Goal: Transaction & Acquisition: Subscribe to service/newsletter

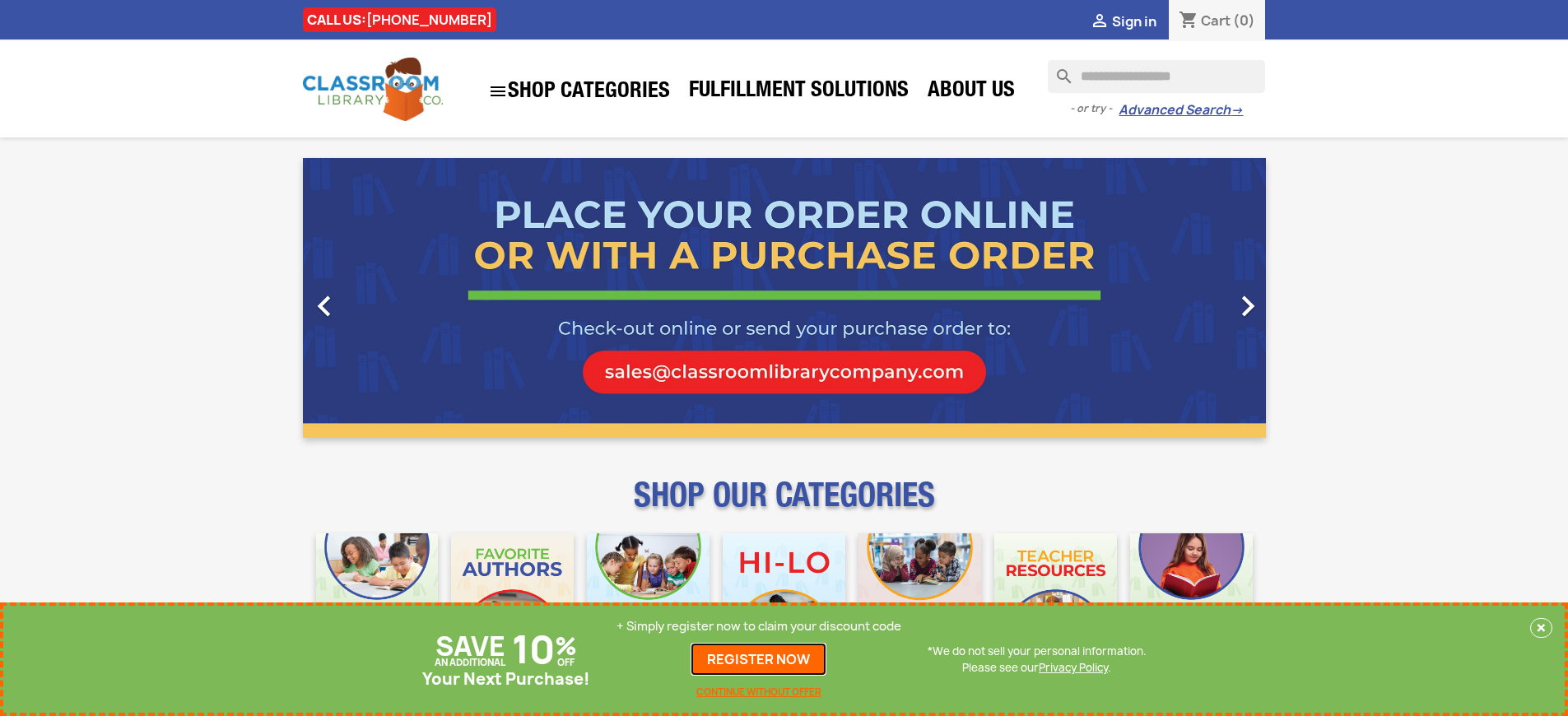
click at [759, 659] on link "REGISTER NOW" at bounding box center [759, 659] width 136 height 33
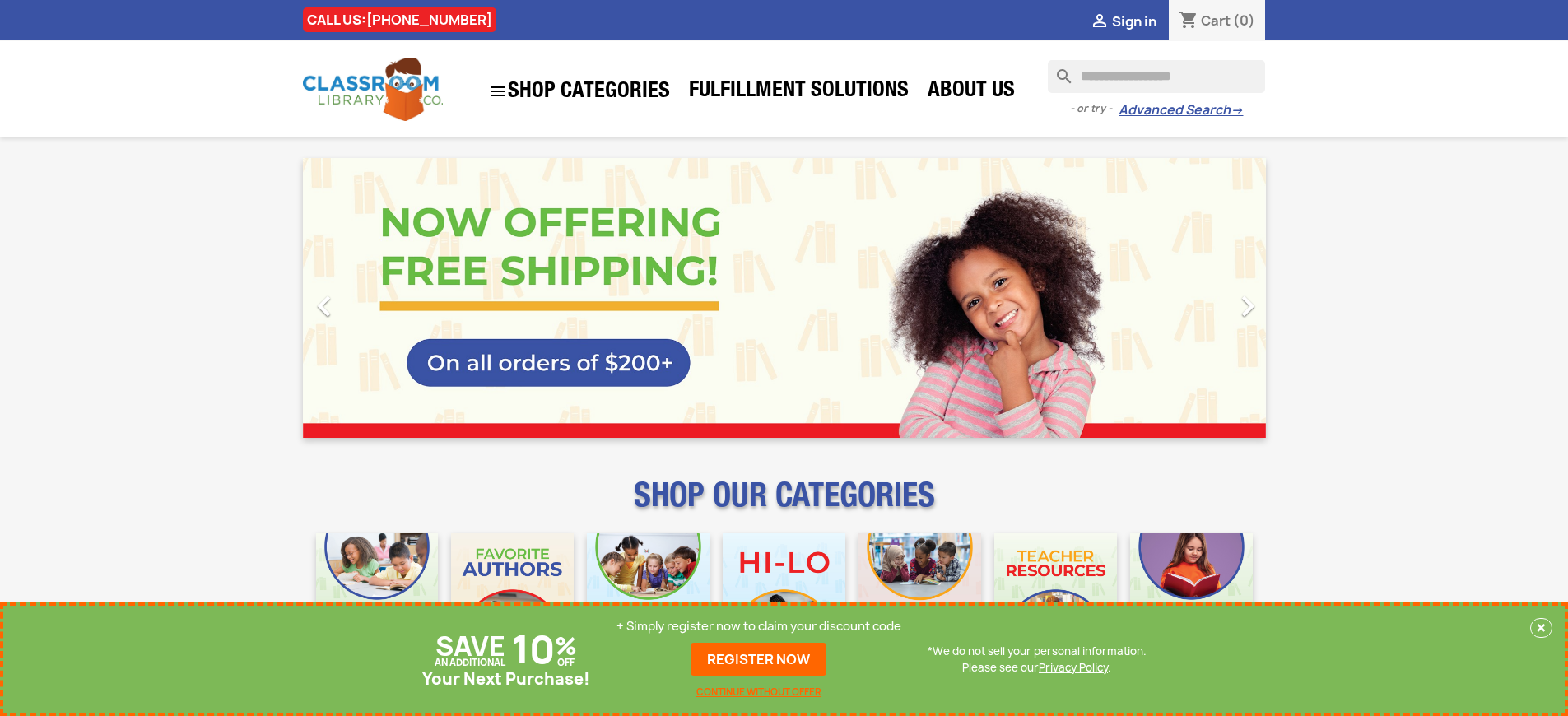
click at [759, 626] on p "+ Simply register now to claim your discount code" at bounding box center [759, 626] width 285 height 16
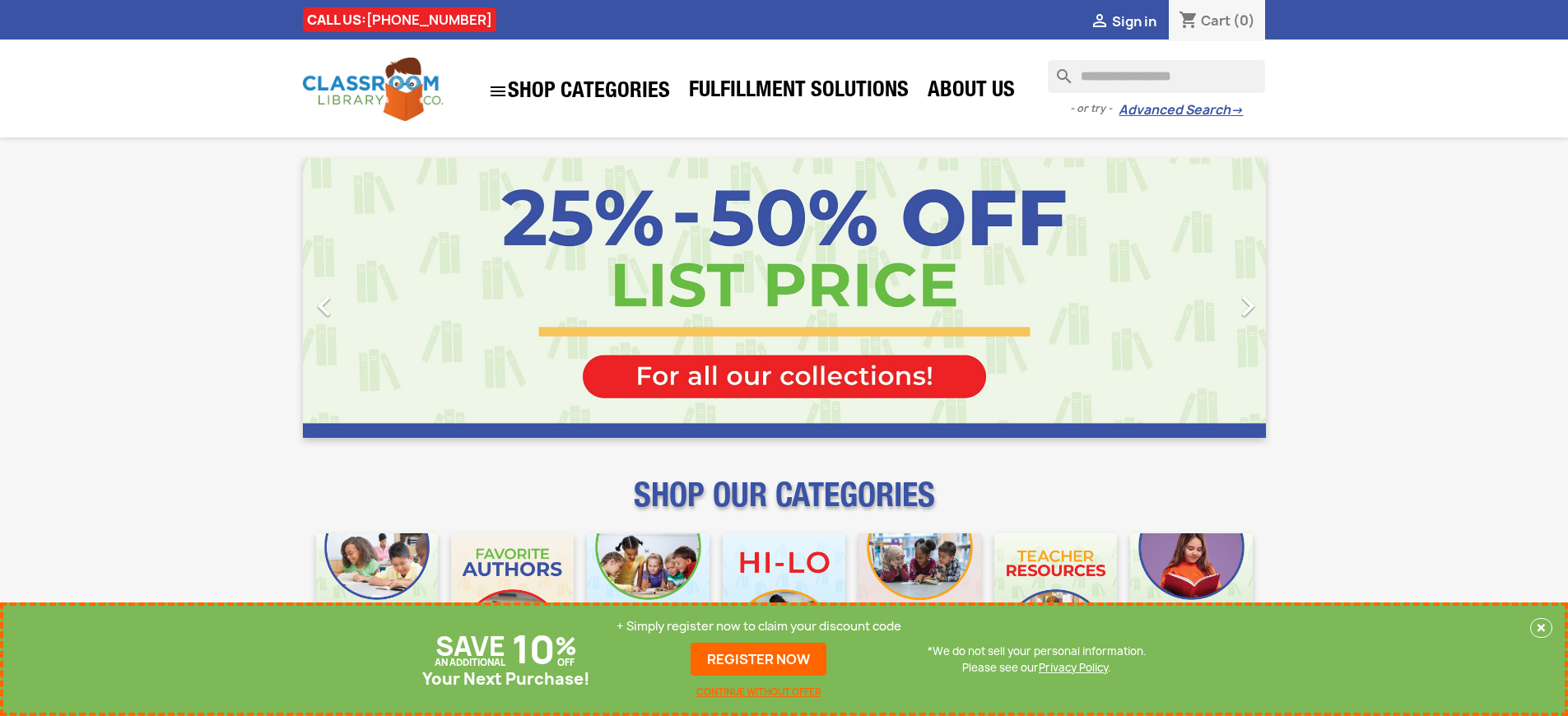
click at [759, 626] on p "+ Simply register now to claim your discount code" at bounding box center [759, 626] width 285 height 16
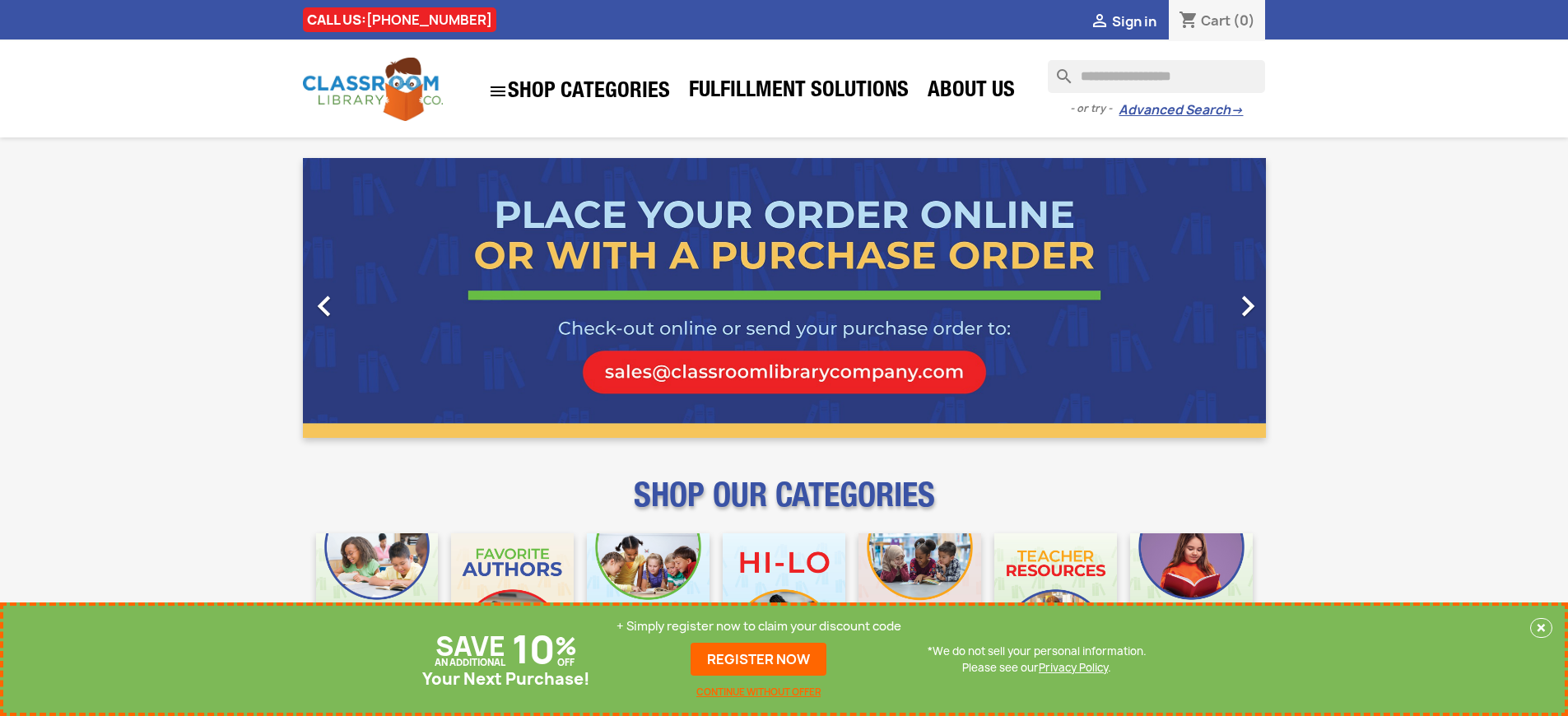
click at [759, 626] on p "+ Simply register now to claim your discount code" at bounding box center [759, 626] width 285 height 16
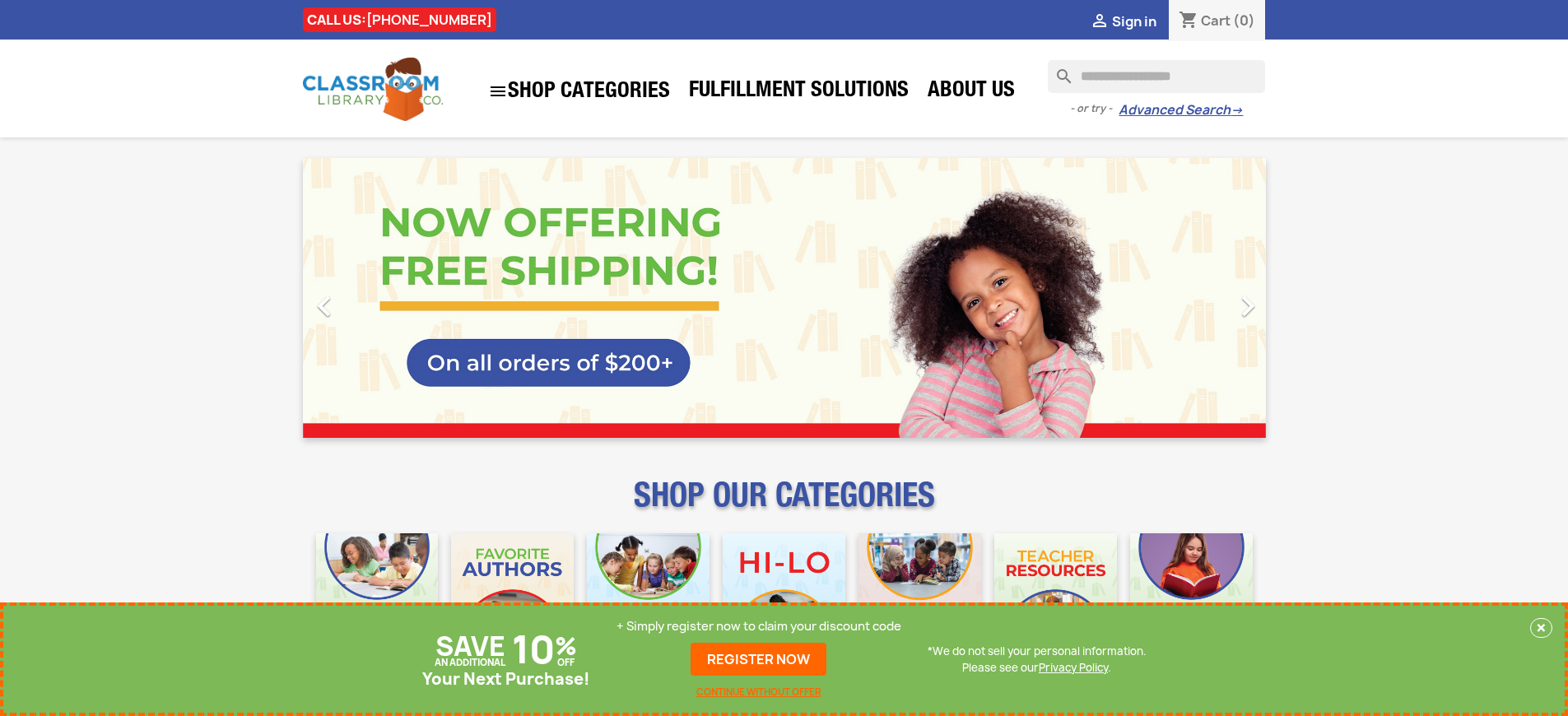
click at [759, 626] on p "+ Simply register now to claim your discount code" at bounding box center [759, 626] width 285 height 16
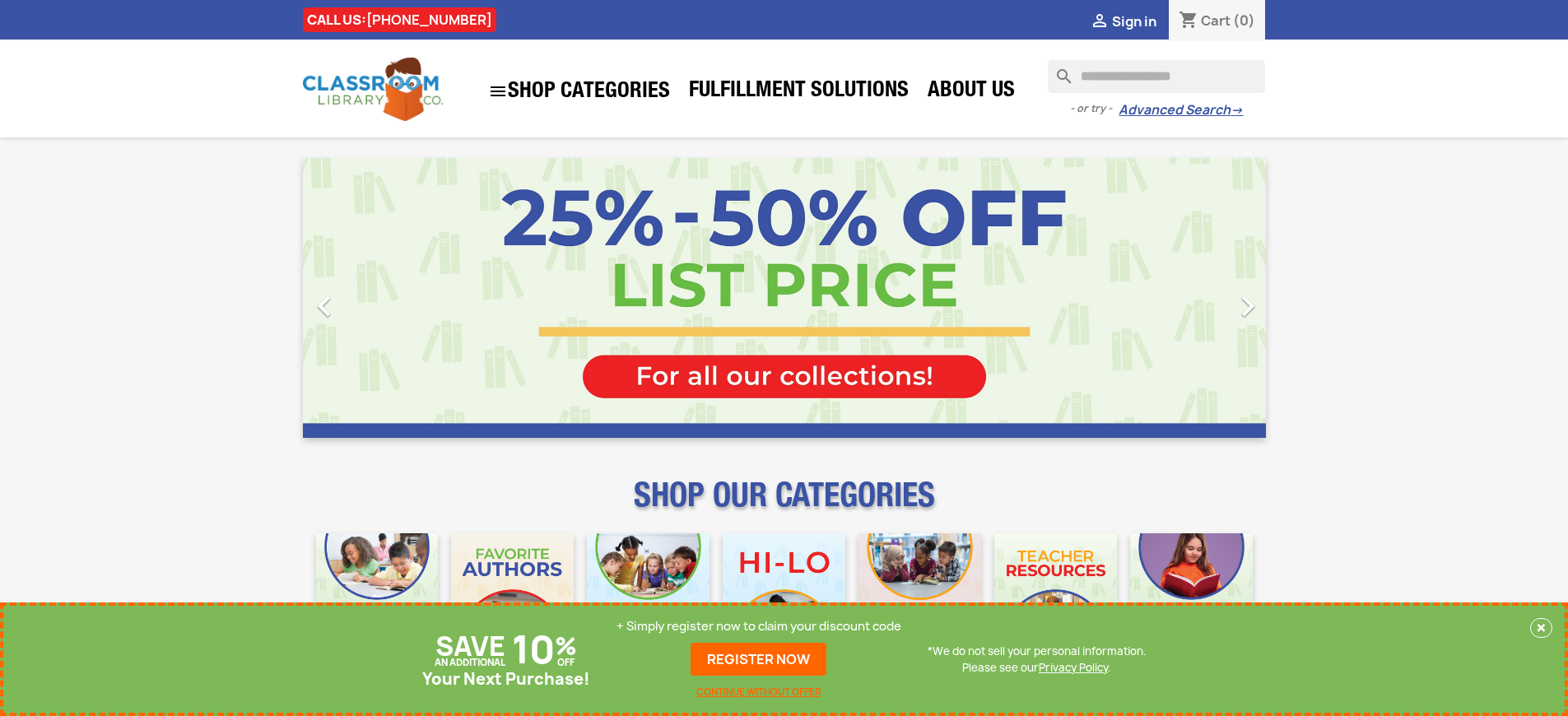
click at [759, 626] on p "+ Simply register now to claim your discount code" at bounding box center [759, 626] width 285 height 16
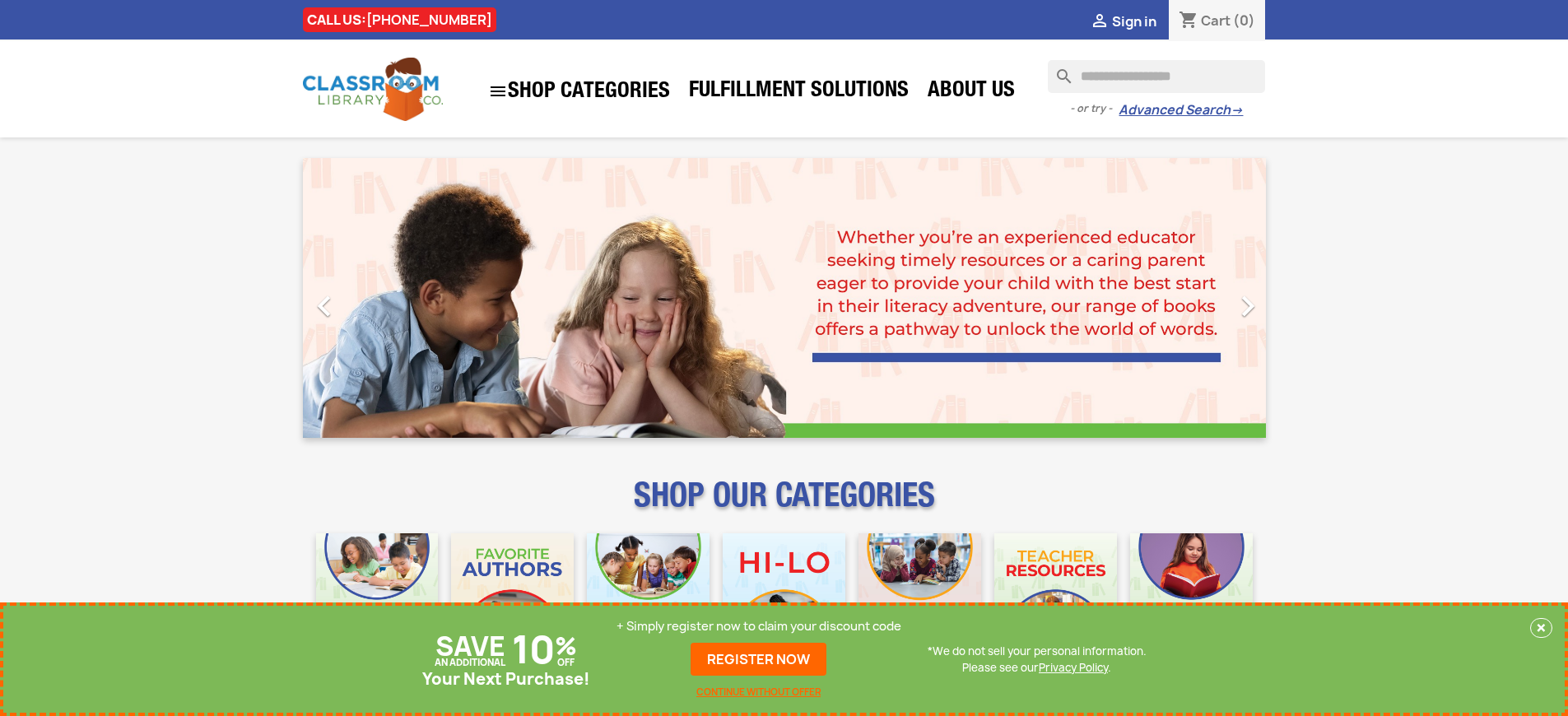
click at [759, 626] on p "+ Simply register now to claim your discount code" at bounding box center [759, 626] width 285 height 16
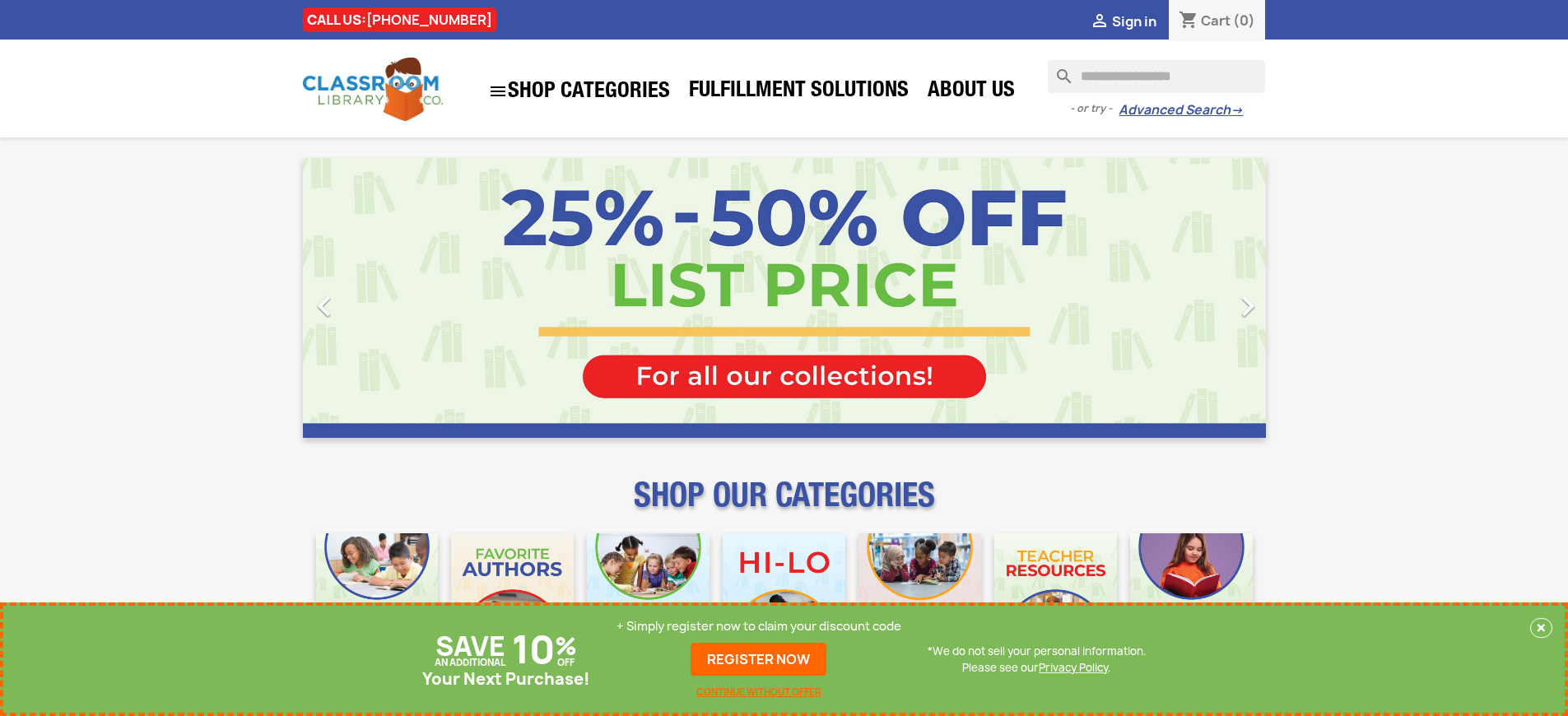
click at [759, 626] on p "+ Simply register now to claim your discount code" at bounding box center [759, 626] width 285 height 16
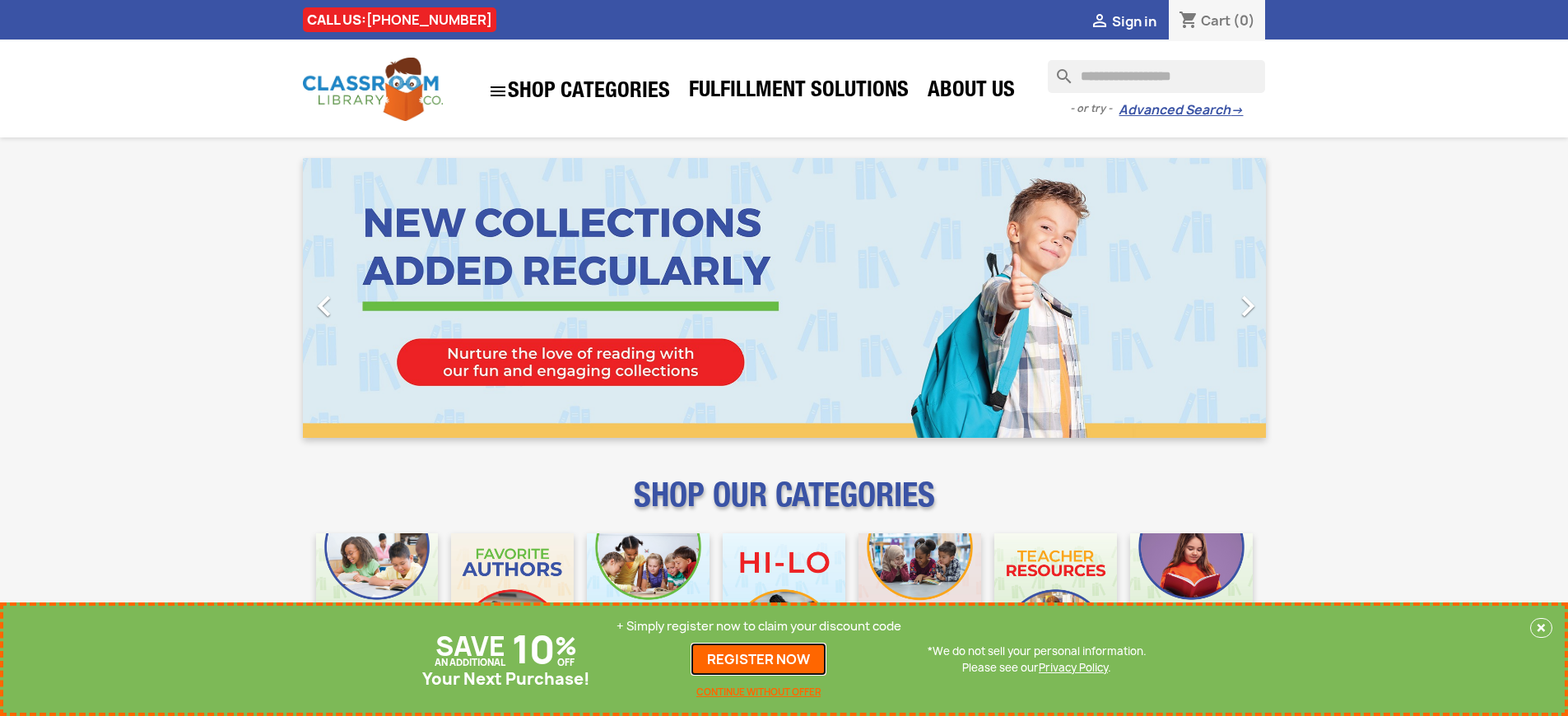
click at [759, 659] on link "REGISTER NOW" at bounding box center [759, 659] width 136 height 33
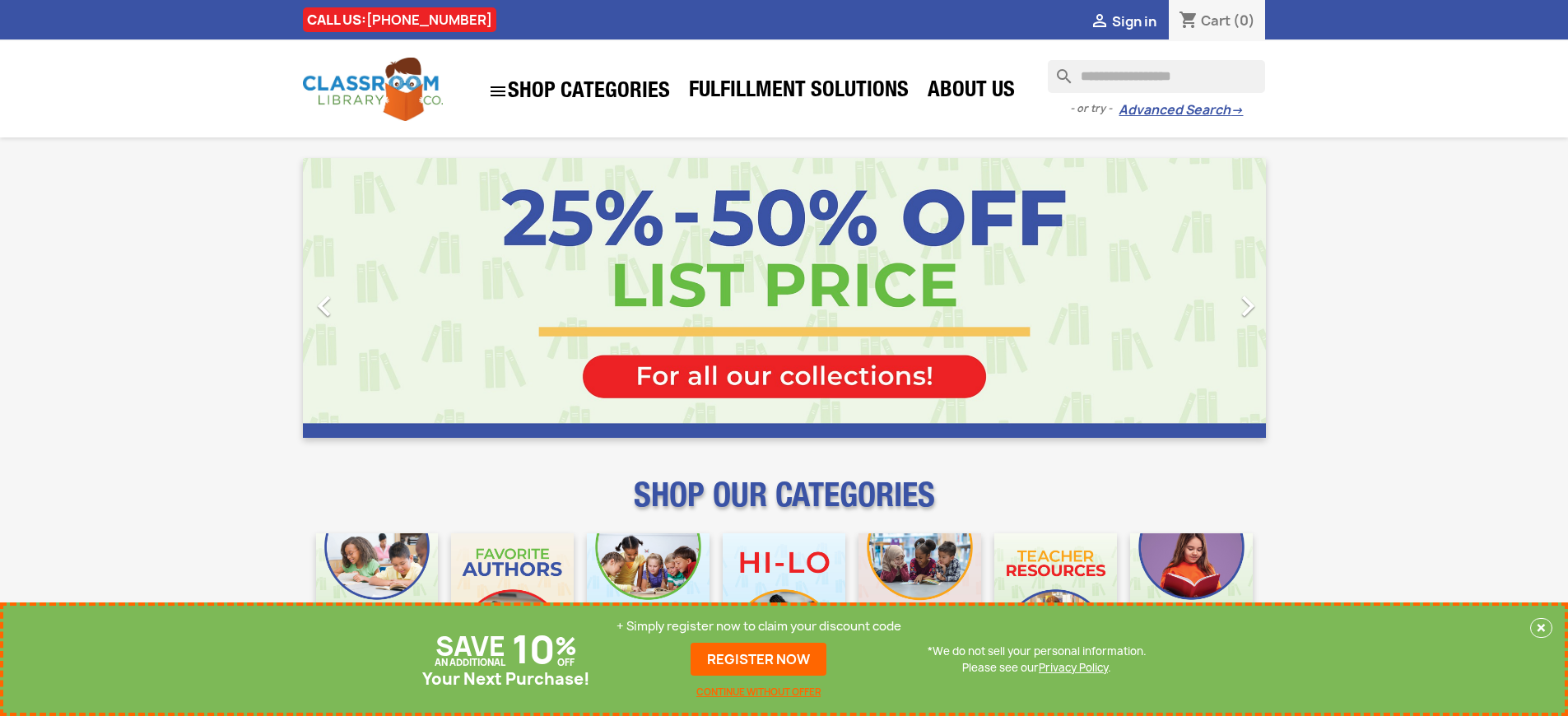
click at [759, 626] on p "+ Simply register now to claim your discount code" at bounding box center [759, 626] width 285 height 16
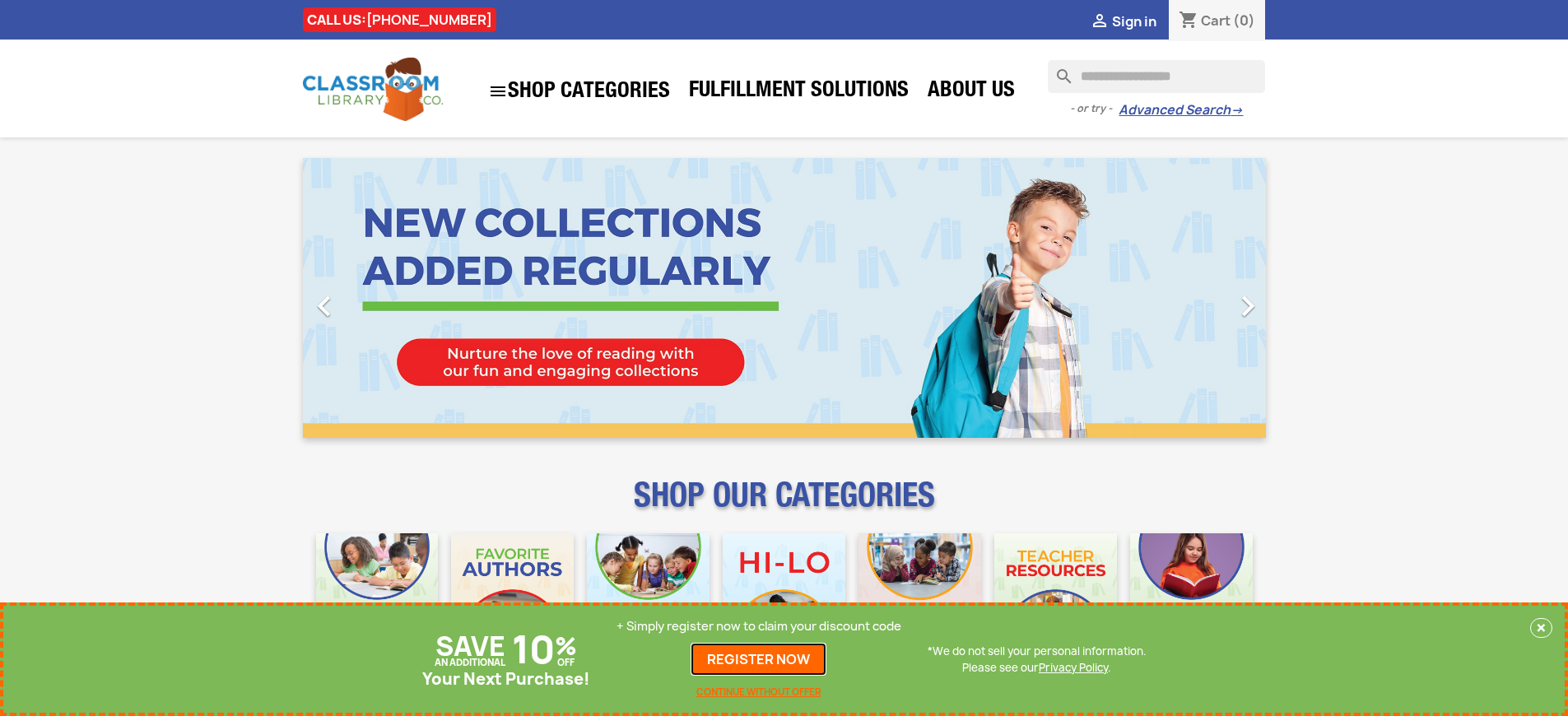
click at [759, 659] on link "REGISTER NOW" at bounding box center [759, 659] width 136 height 33
